Goal: Task Accomplishment & Management: Use online tool/utility

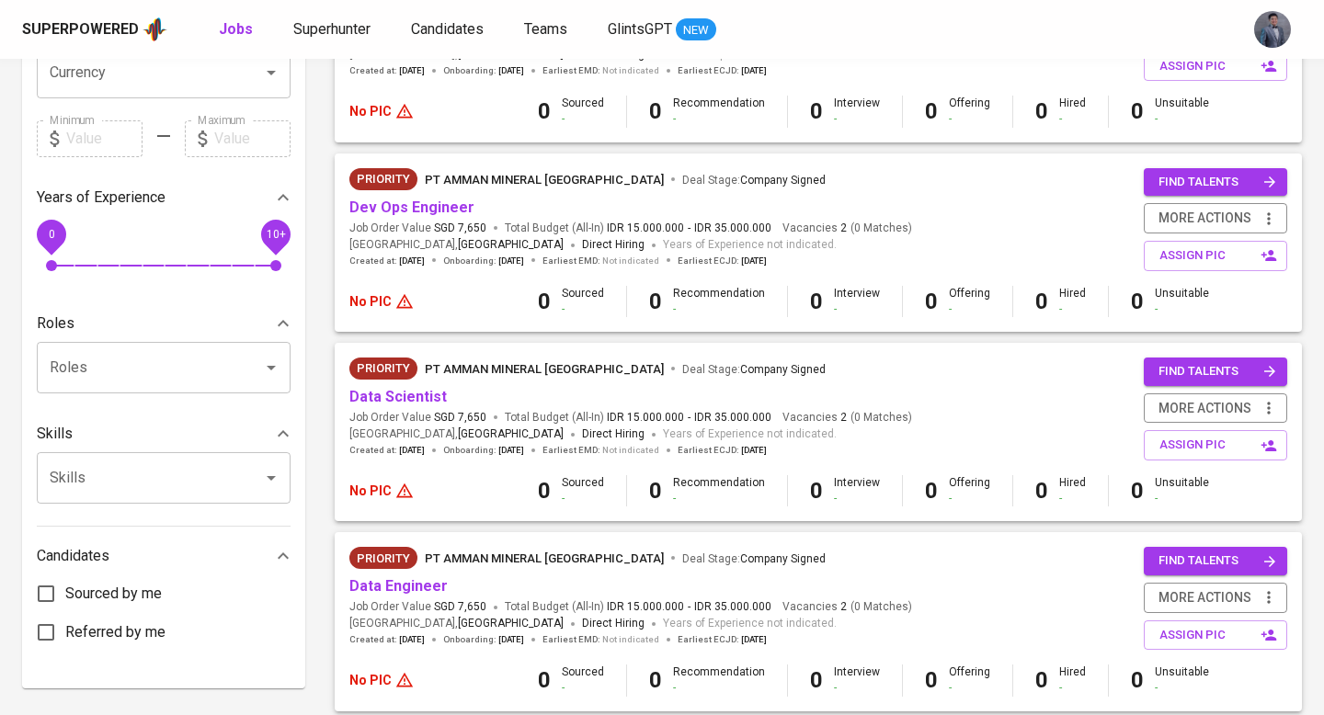
scroll to position [497, 0]
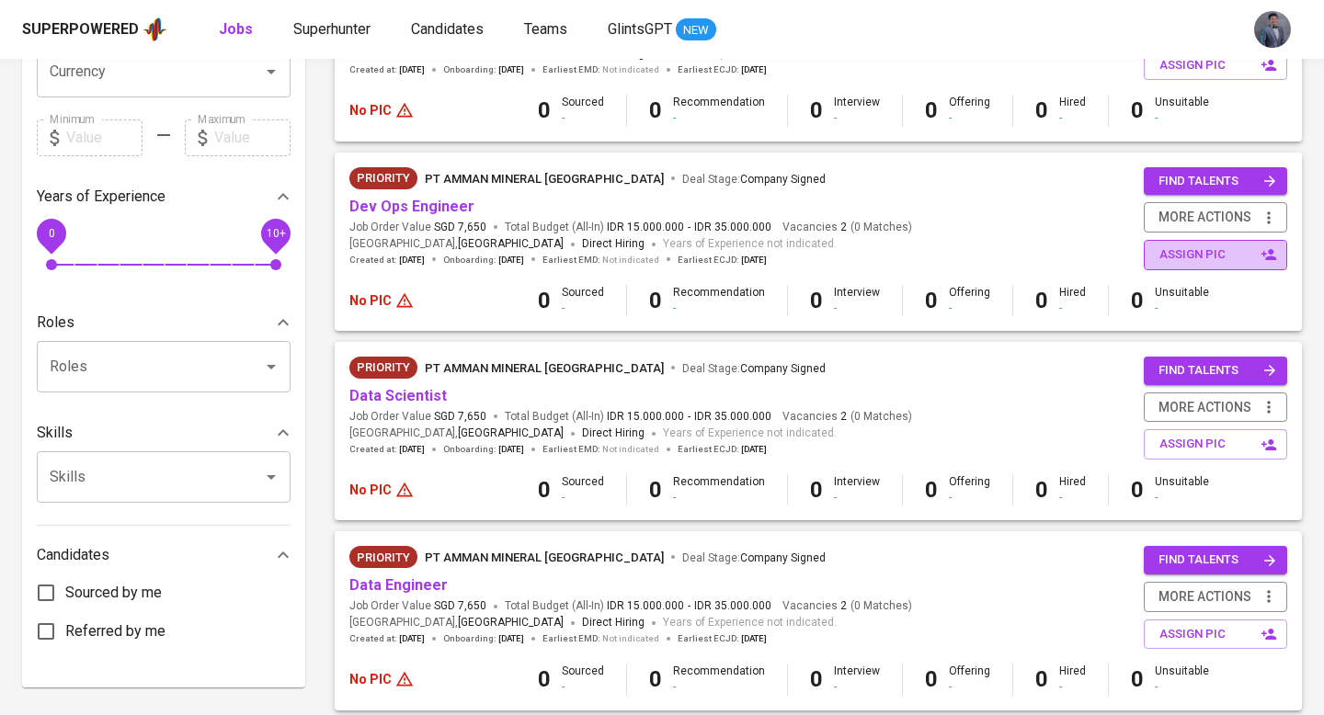
click at [1186, 264] on span "assign pic" at bounding box center [1218, 255] width 116 height 21
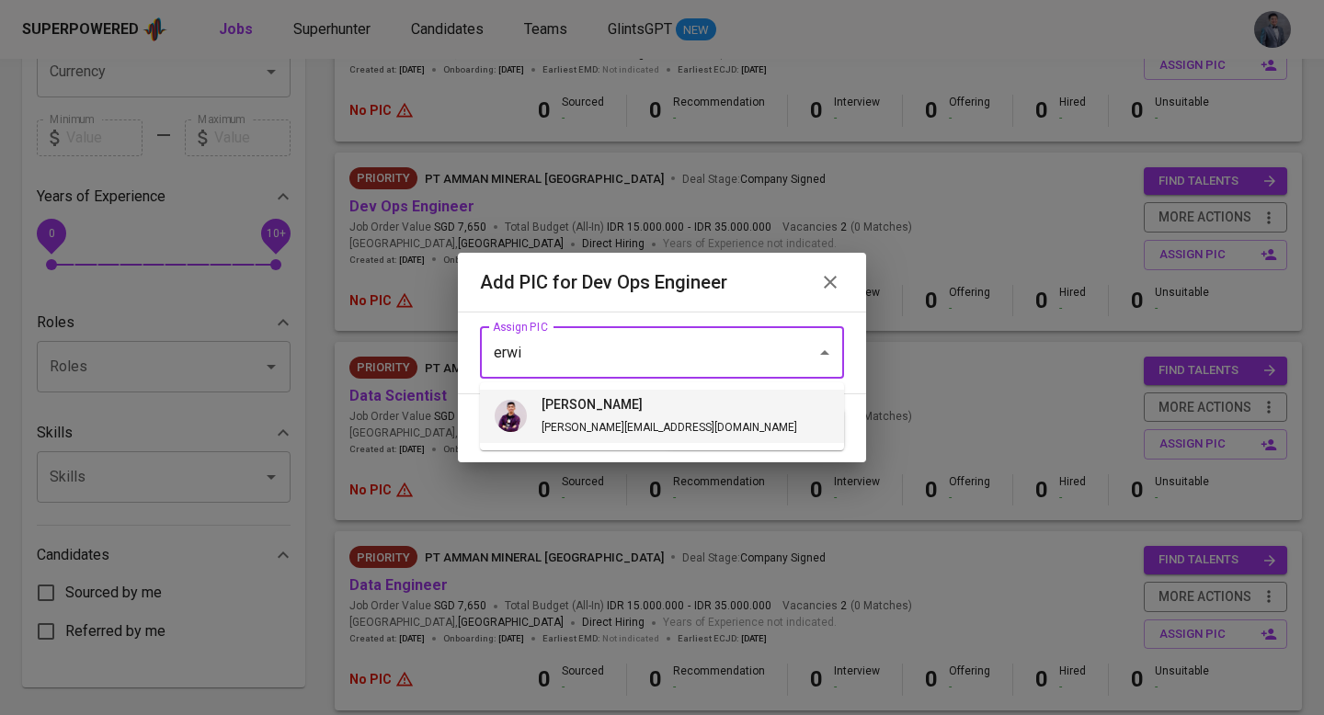
click at [652, 430] on li "erwin erwin@glints.com" at bounding box center [662, 416] width 364 height 53
type input "erwin"
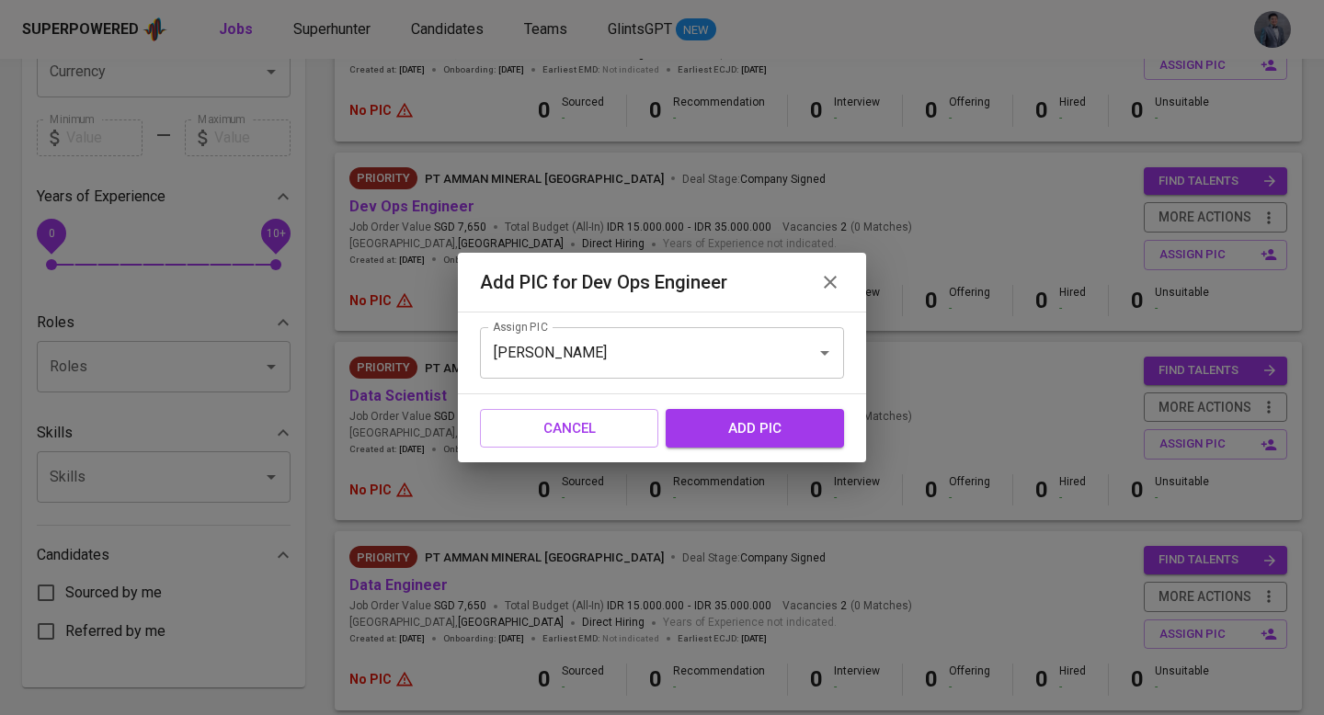
click at [697, 423] on span "add pic" at bounding box center [755, 429] width 138 height 24
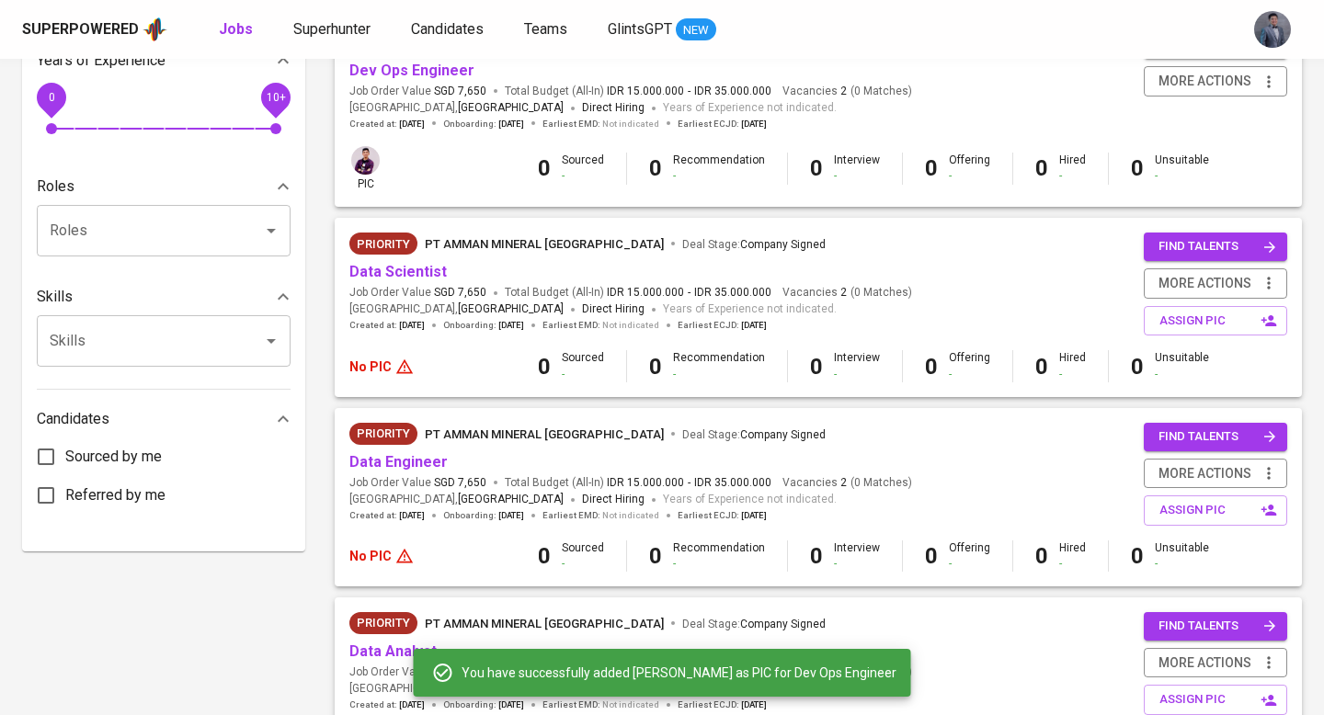
scroll to position [635, 0]
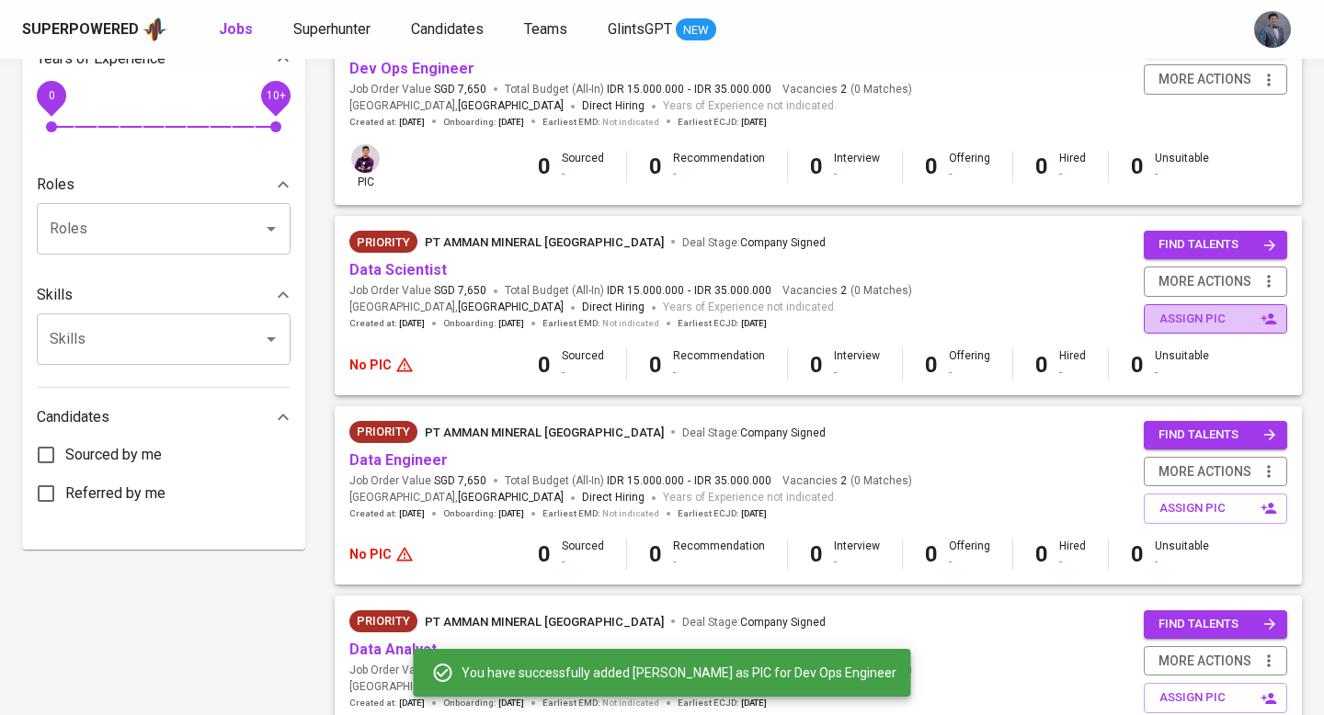
click at [1182, 325] on span "assign pic" at bounding box center [1218, 319] width 116 height 21
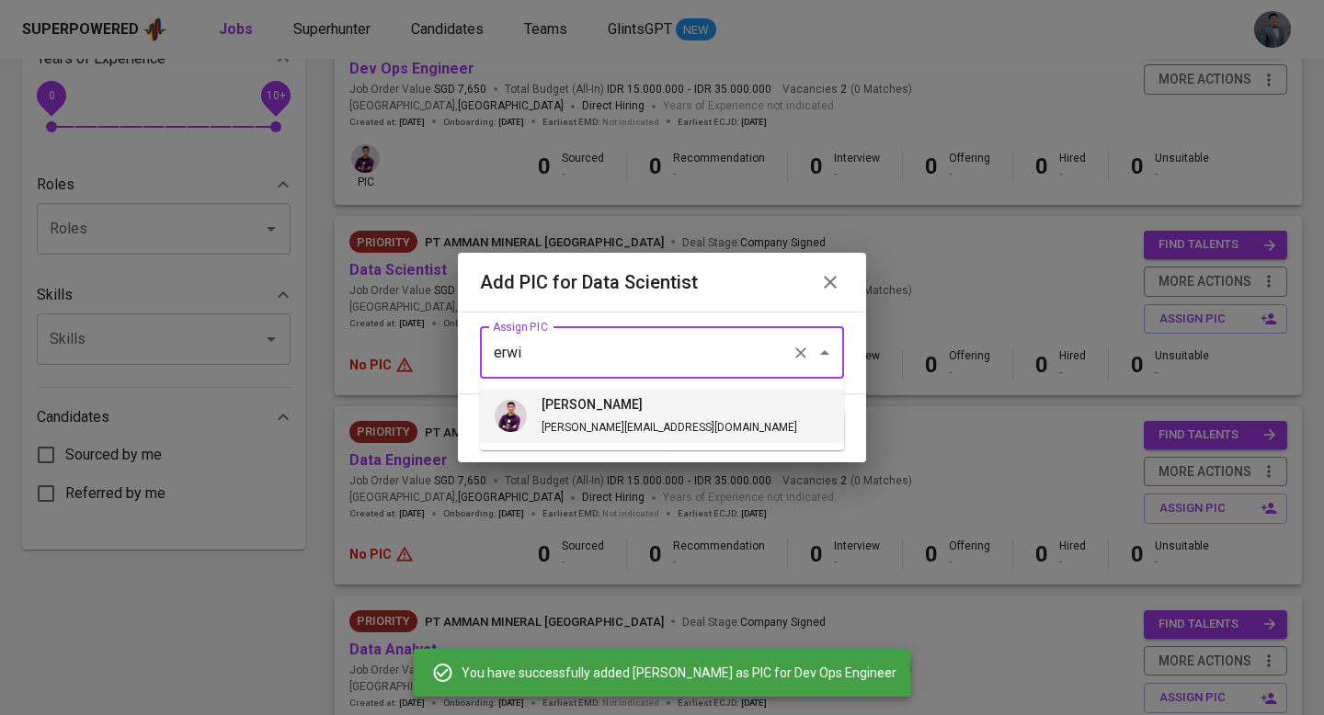
click at [728, 400] on li "erwin erwin@glints.com" at bounding box center [662, 416] width 364 height 53
type input "erwin"
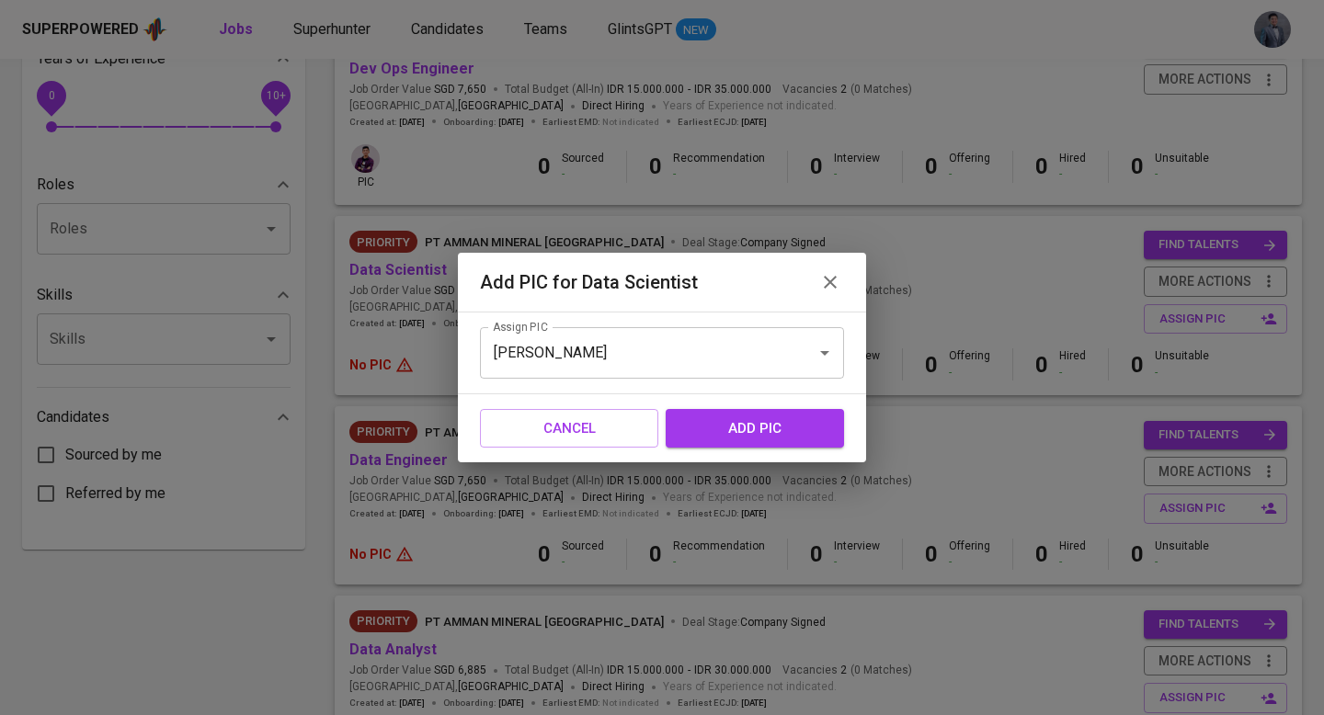
click at [772, 439] on span "add pic" at bounding box center [755, 429] width 138 height 24
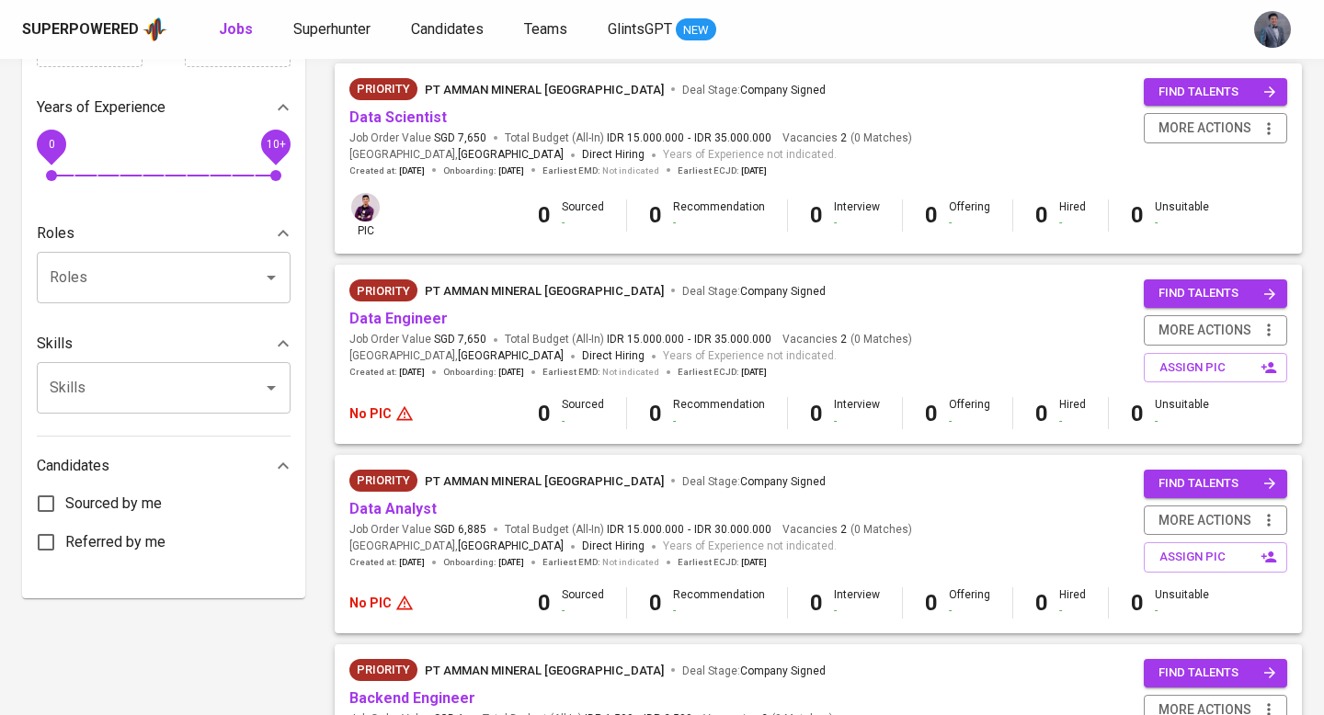
scroll to position [742, 0]
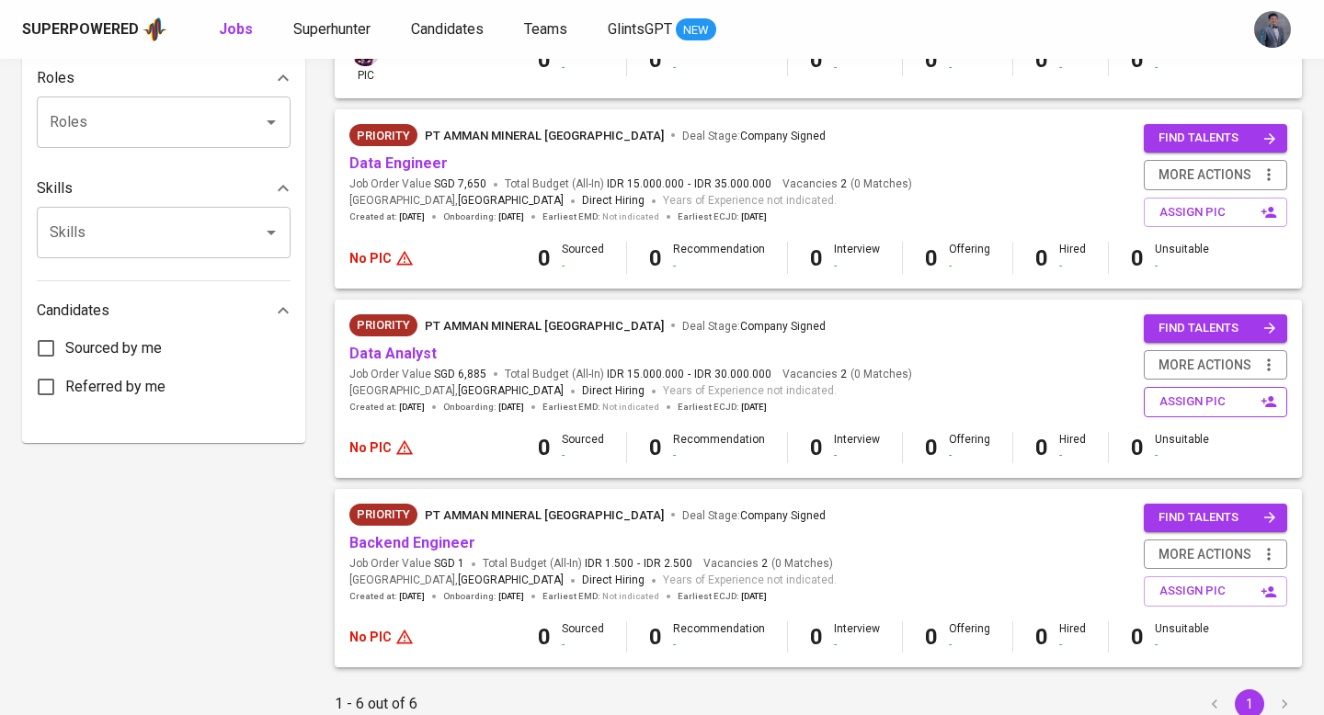
click at [1170, 394] on span "assign pic" at bounding box center [1218, 402] width 116 height 21
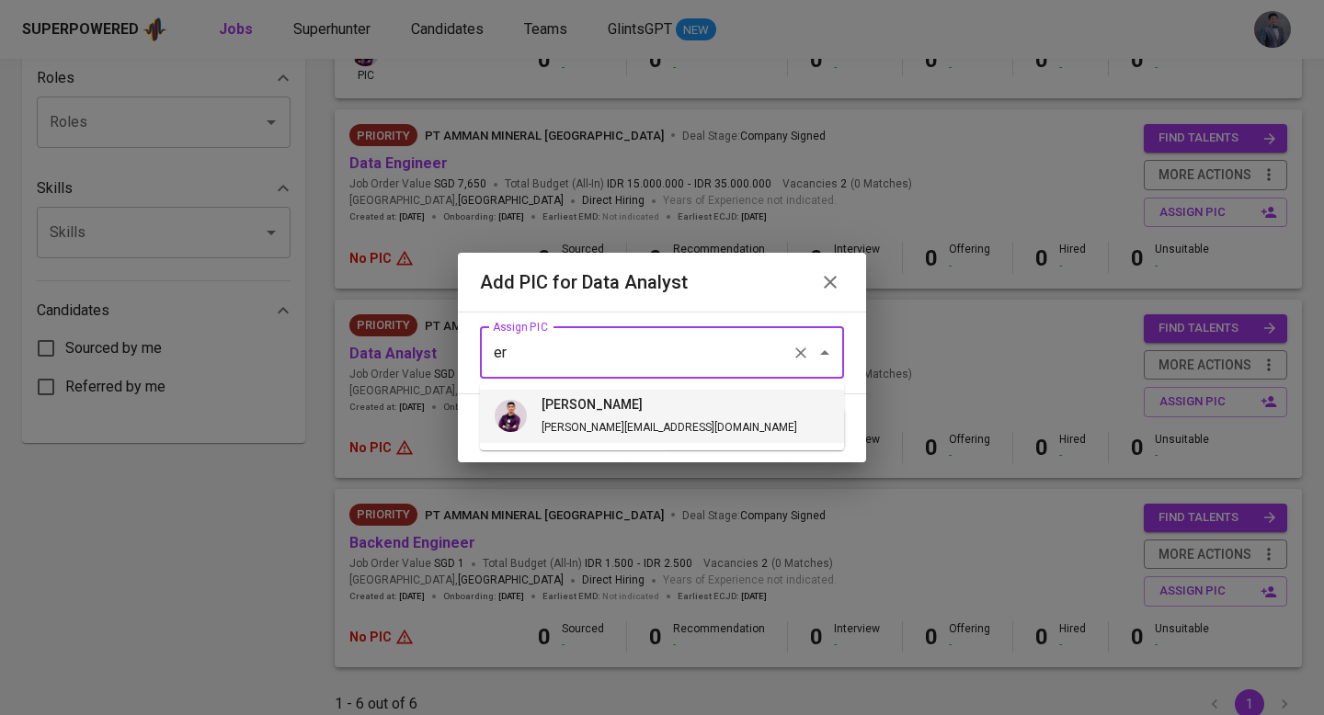
type input "e"
click at [583, 416] on span "erwin erwin@glints.com" at bounding box center [669, 416] width 285 height 42
type input "erwin"
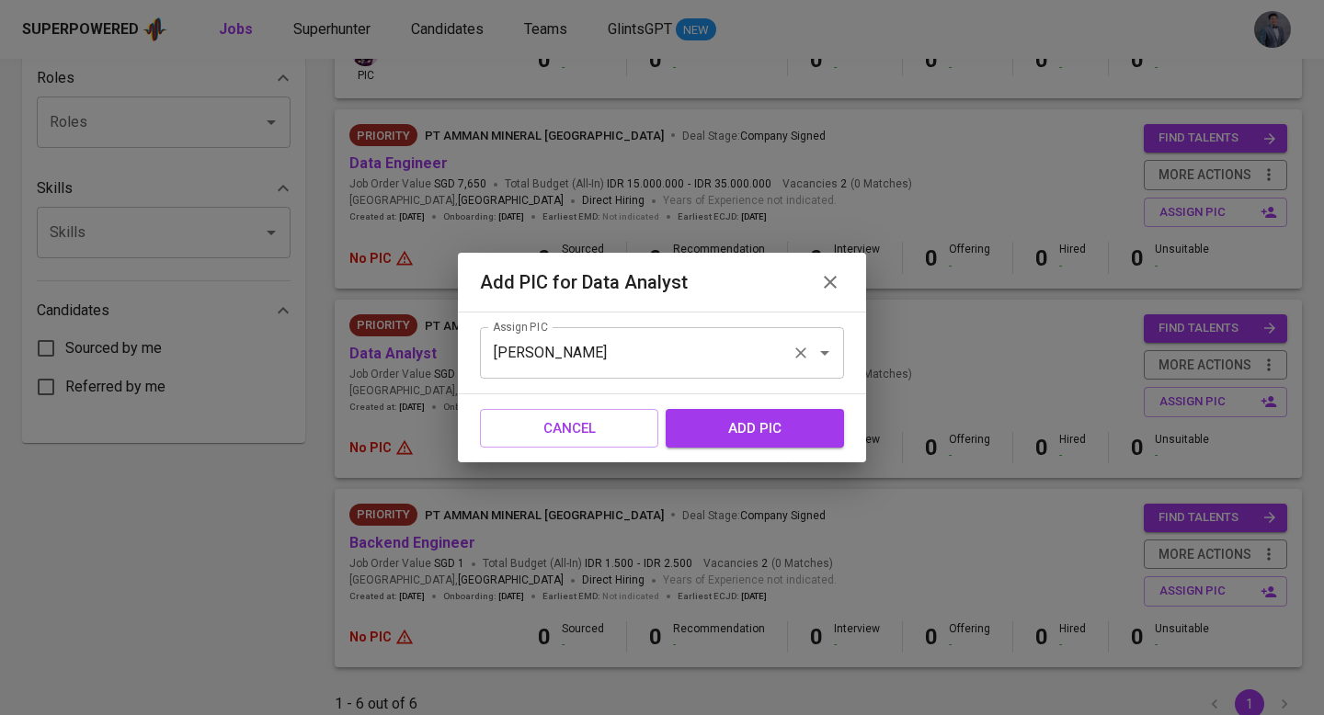
click at [680, 350] on input "erwin" at bounding box center [636, 353] width 296 height 35
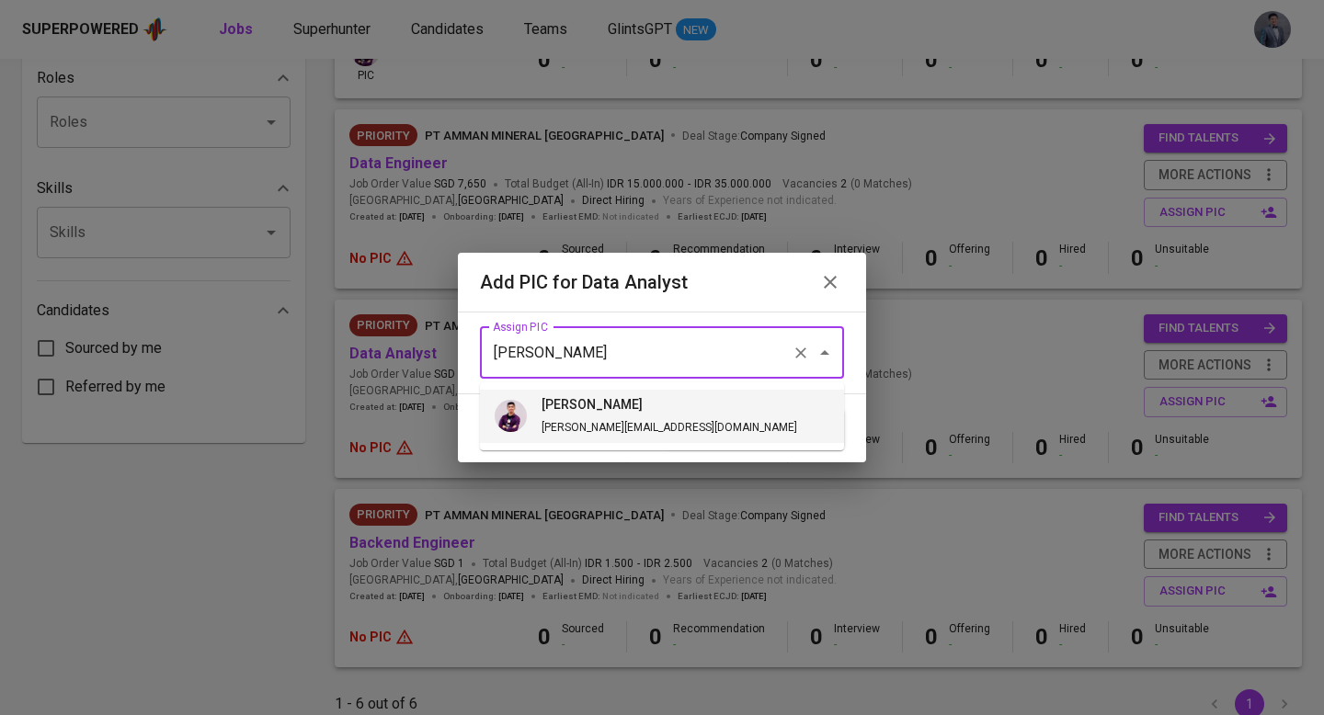
click at [661, 418] on li "erwin erwin@glints.com" at bounding box center [662, 416] width 364 height 53
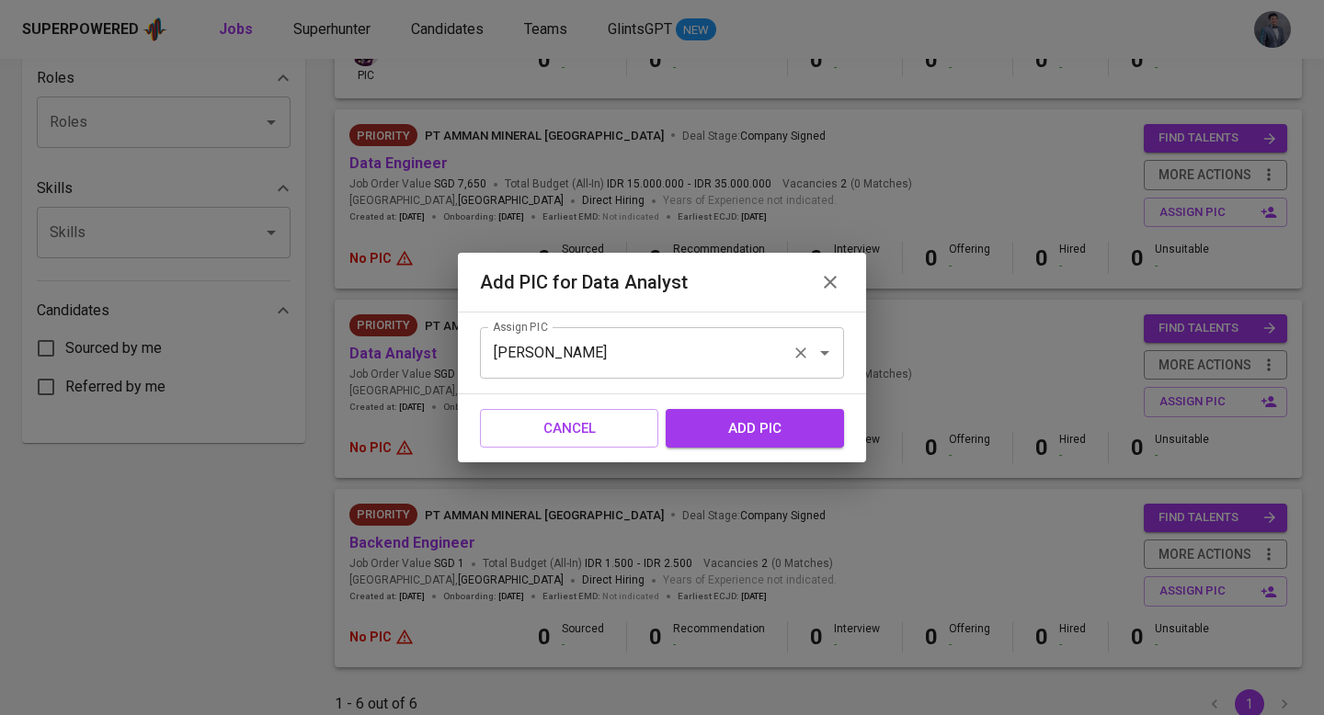
click at [712, 368] on input "erwin" at bounding box center [636, 353] width 296 height 35
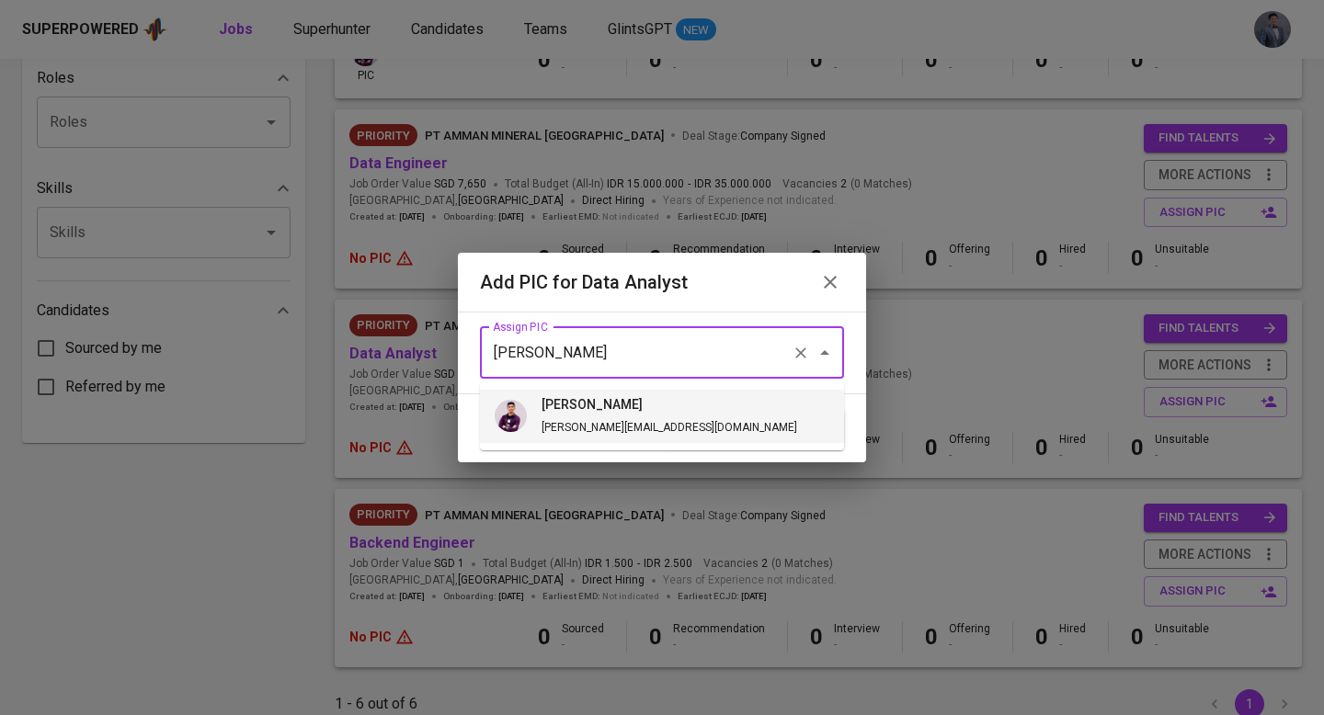
click at [664, 408] on li "erwin erwin@glints.com" at bounding box center [662, 416] width 364 height 53
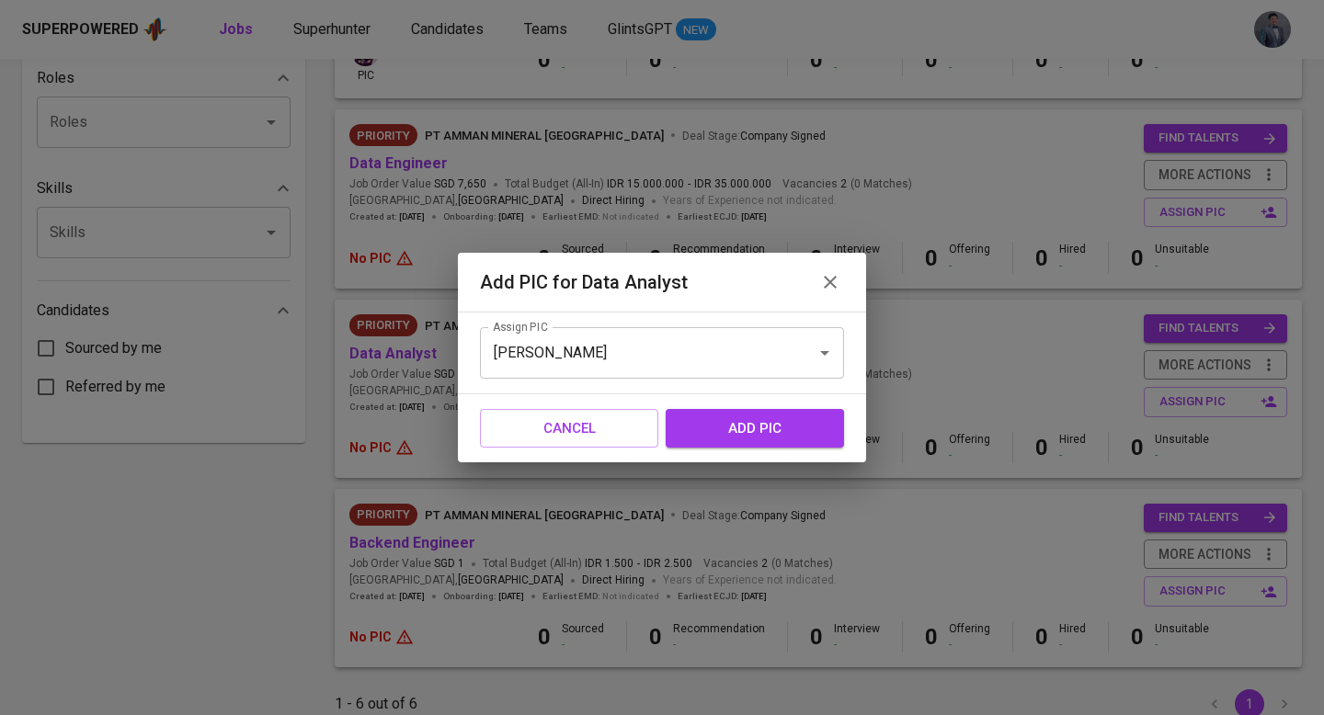
click at [727, 426] on span "add pic" at bounding box center [755, 429] width 138 height 24
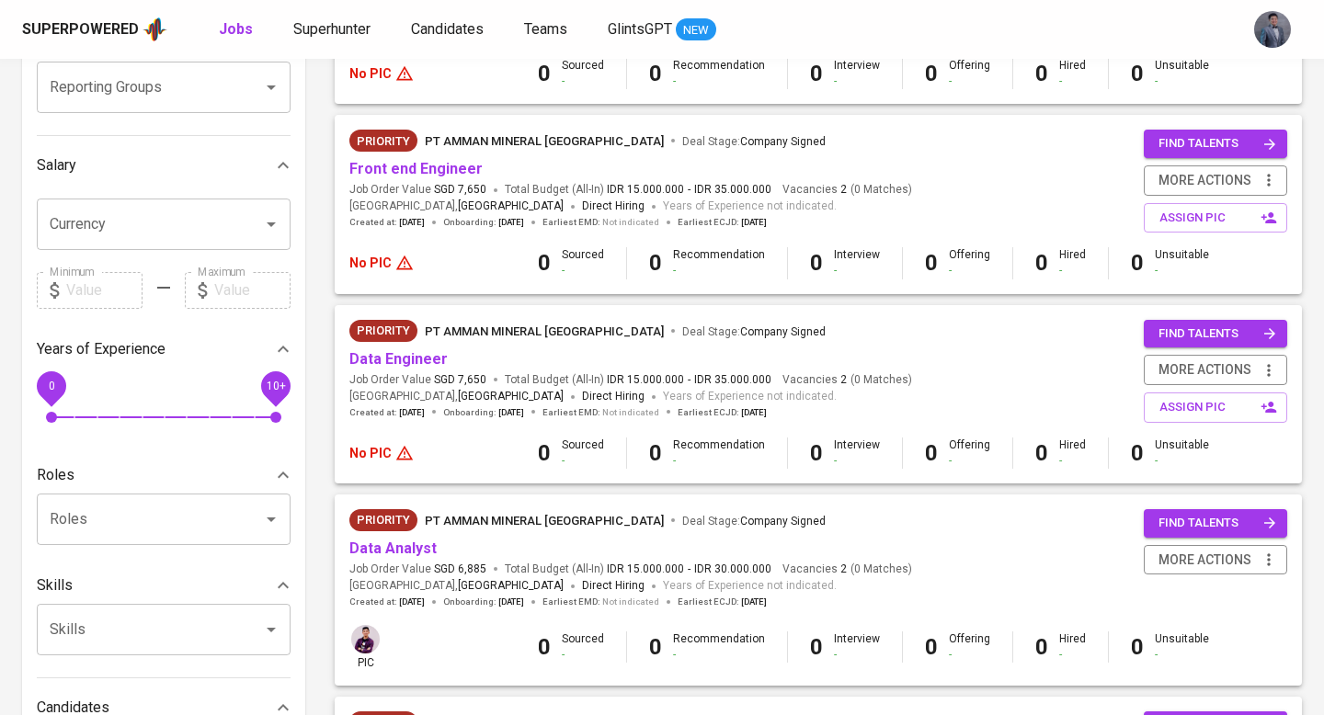
scroll to position [346, 0]
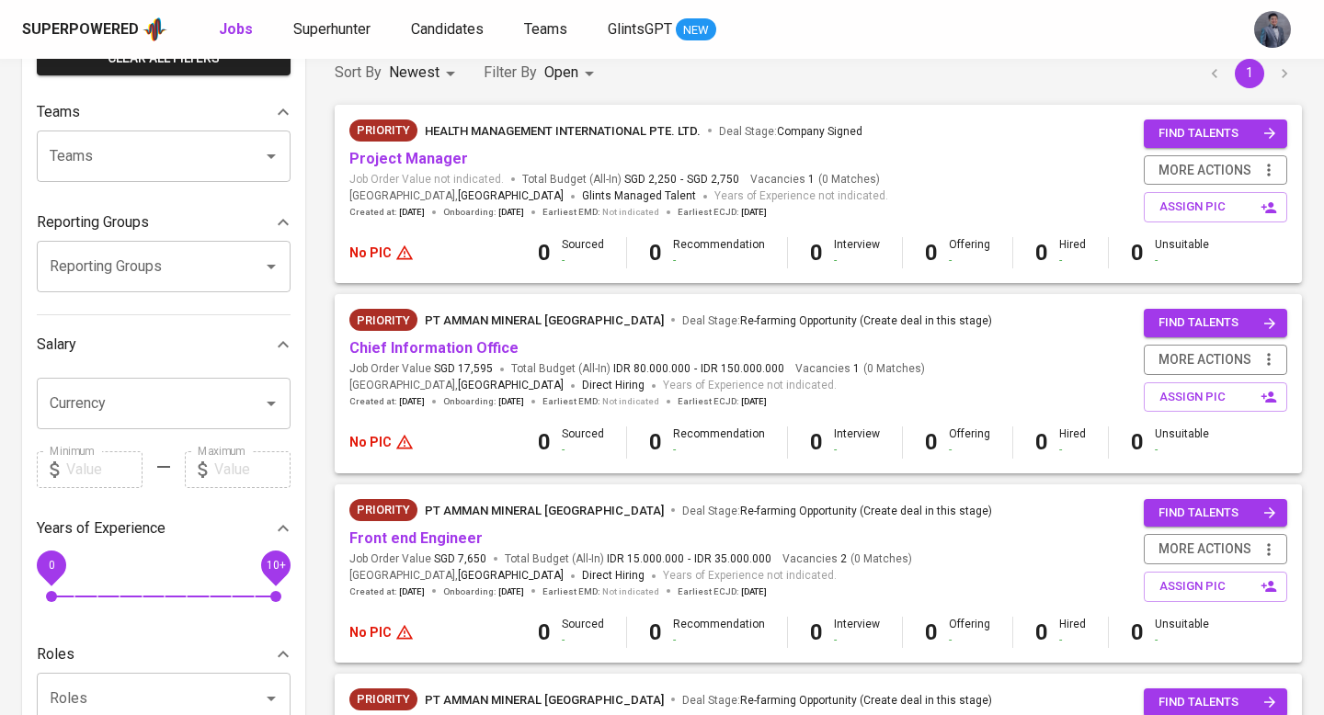
scroll to position [161, 0]
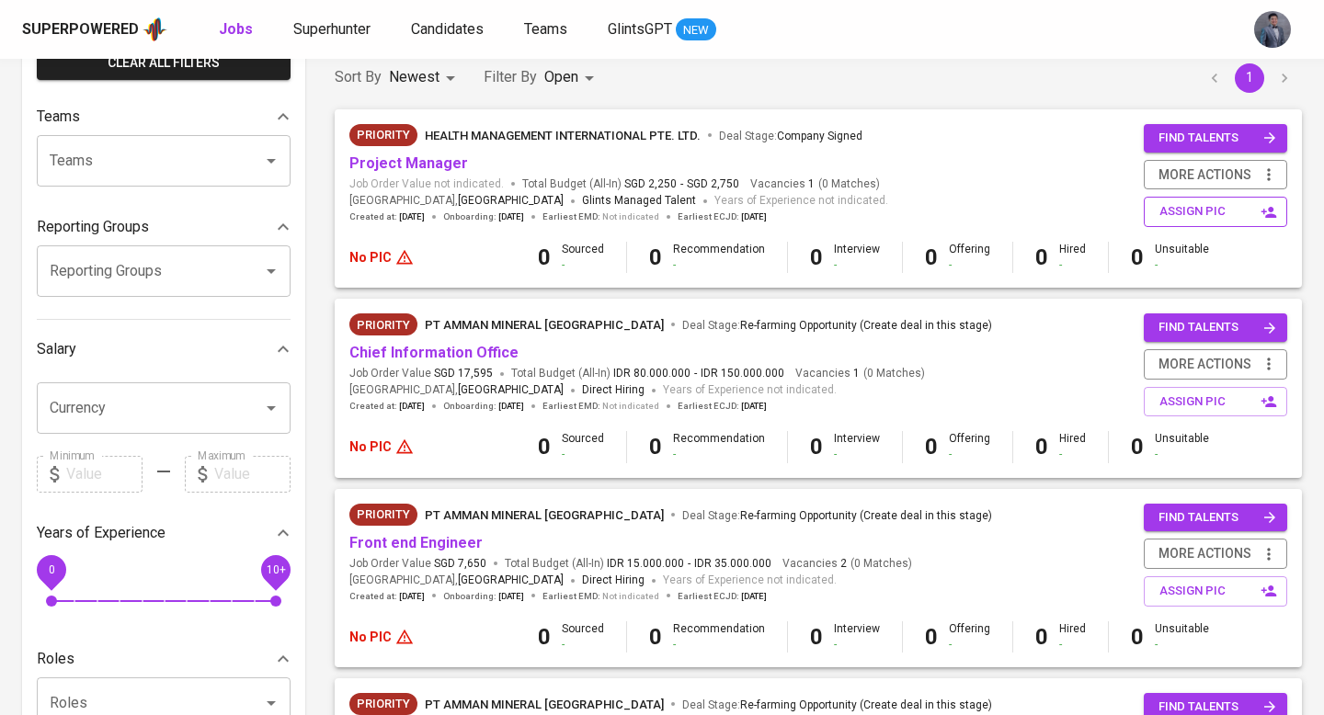
click at [1169, 206] on span "assign pic" at bounding box center [1218, 211] width 116 height 21
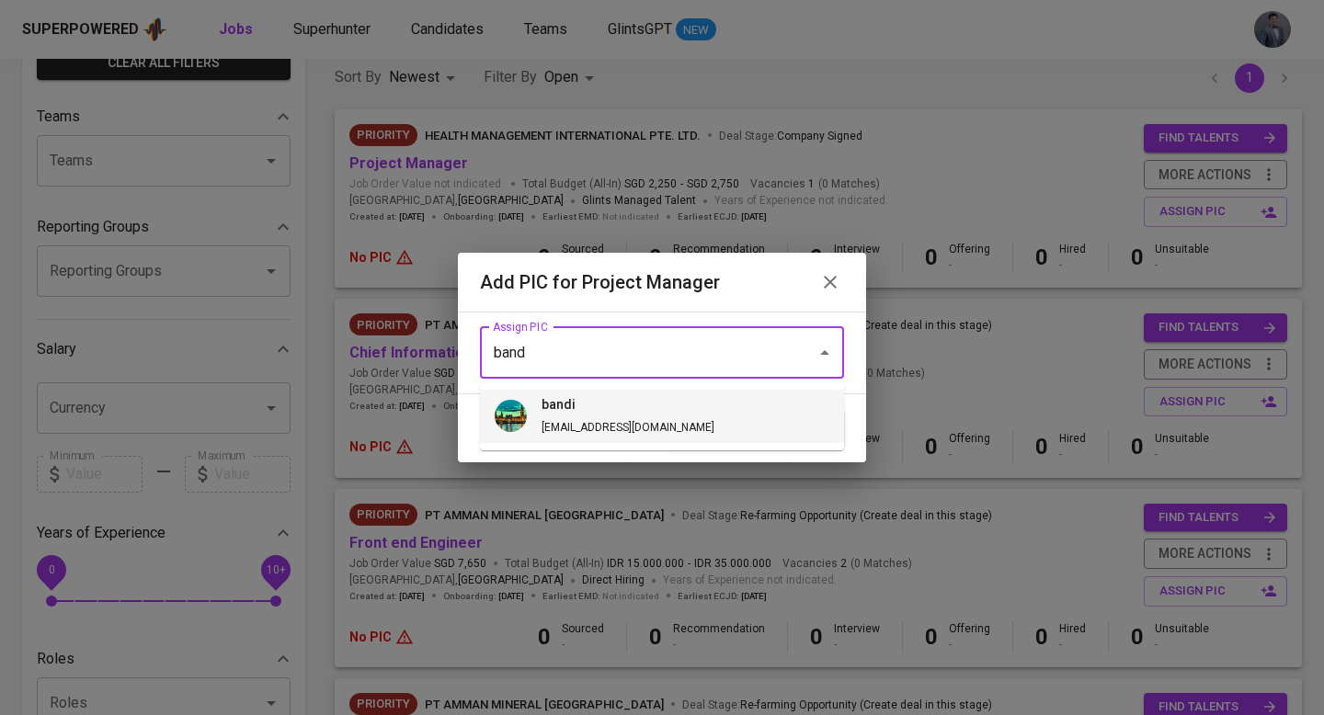
click at [644, 437] on span "bandi bandi@glints.com" at bounding box center [628, 416] width 202 height 42
type input "bandi"
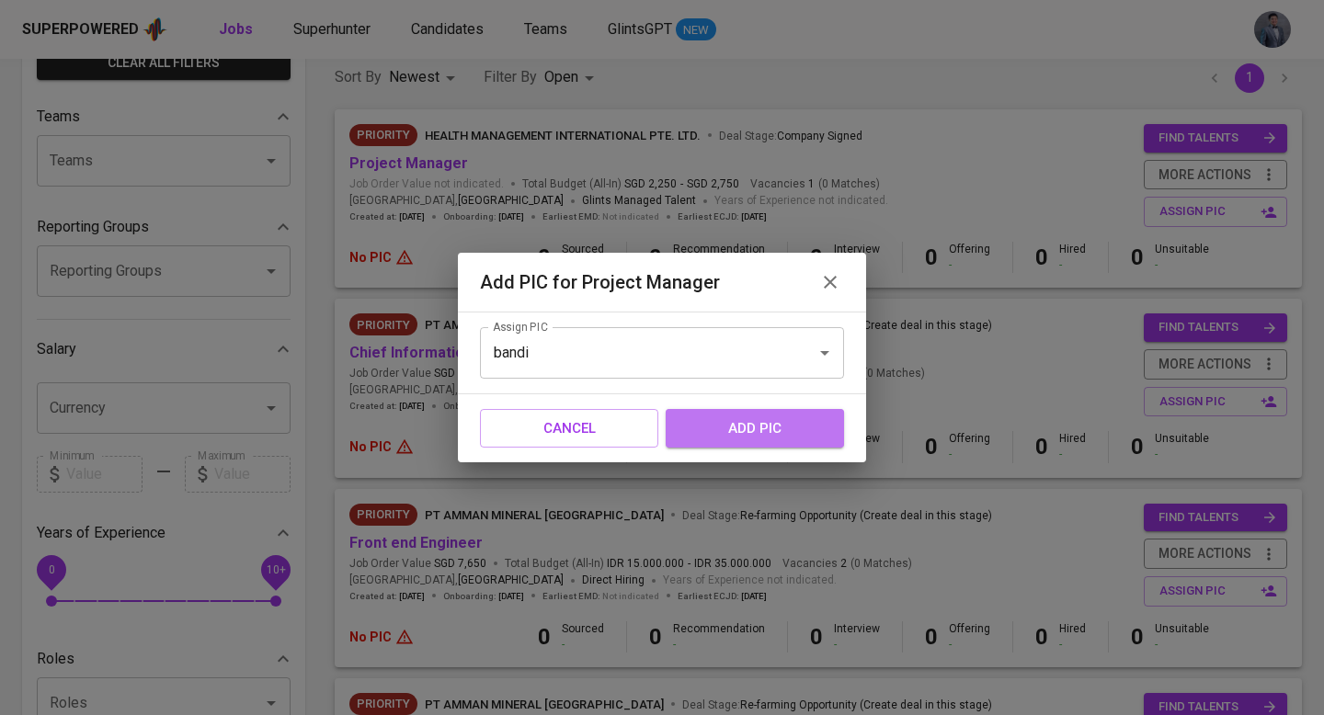
click at [710, 422] on span "add pic" at bounding box center [755, 429] width 138 height 24
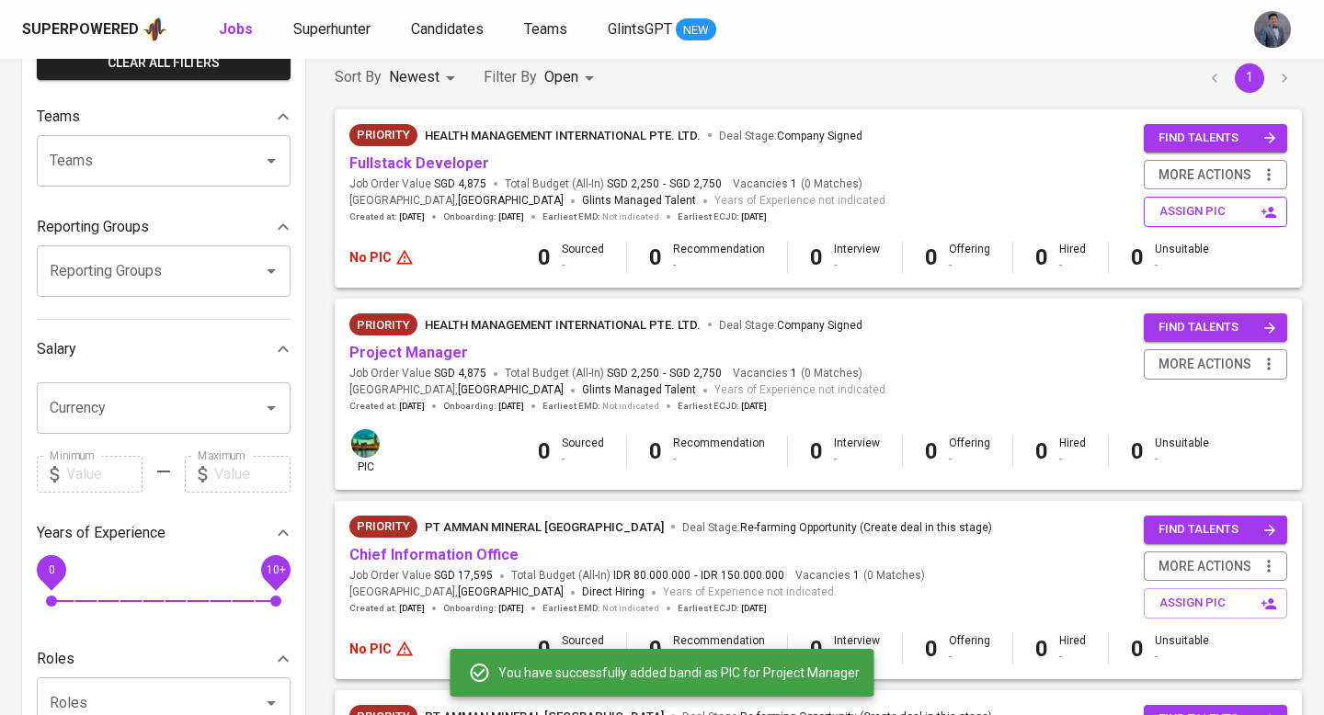
click at [1164, 223] on button "assign pic" at bounding box center [1215, 212] width 143 height 30
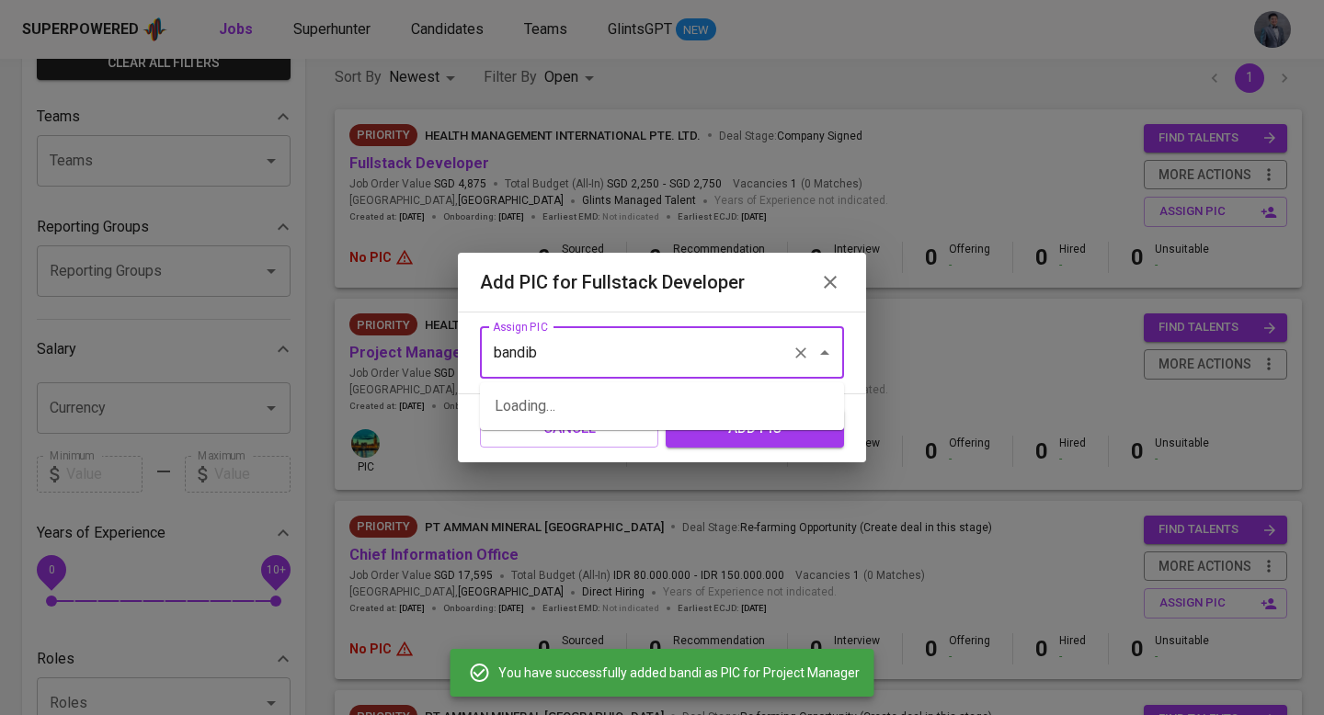
type input "bandi"
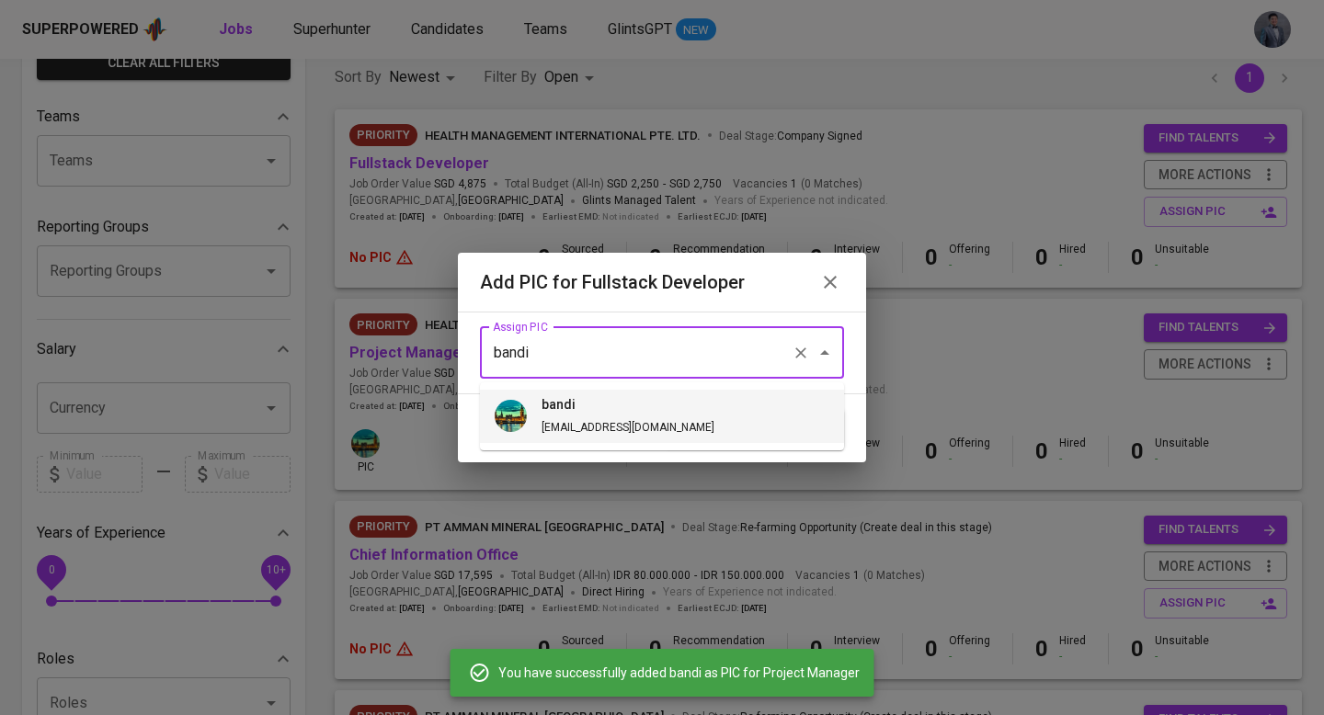
click at [611, 408] on h6 "bandi" at bounding box center [628, 405] width 173 height 20
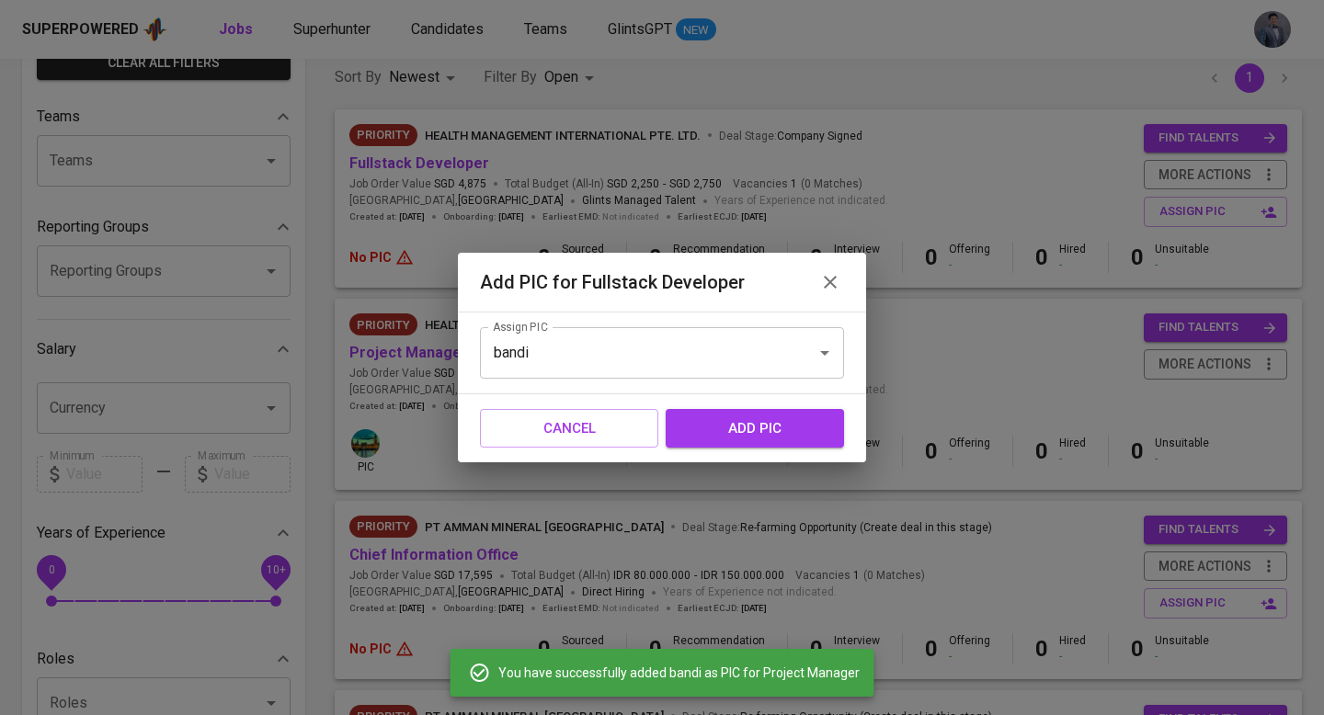
click at [743, 418] on span "add pic" at bounding box center [755, 429] width 138 height 24
